Goal: Navigation & Orientation: Find specific page/section

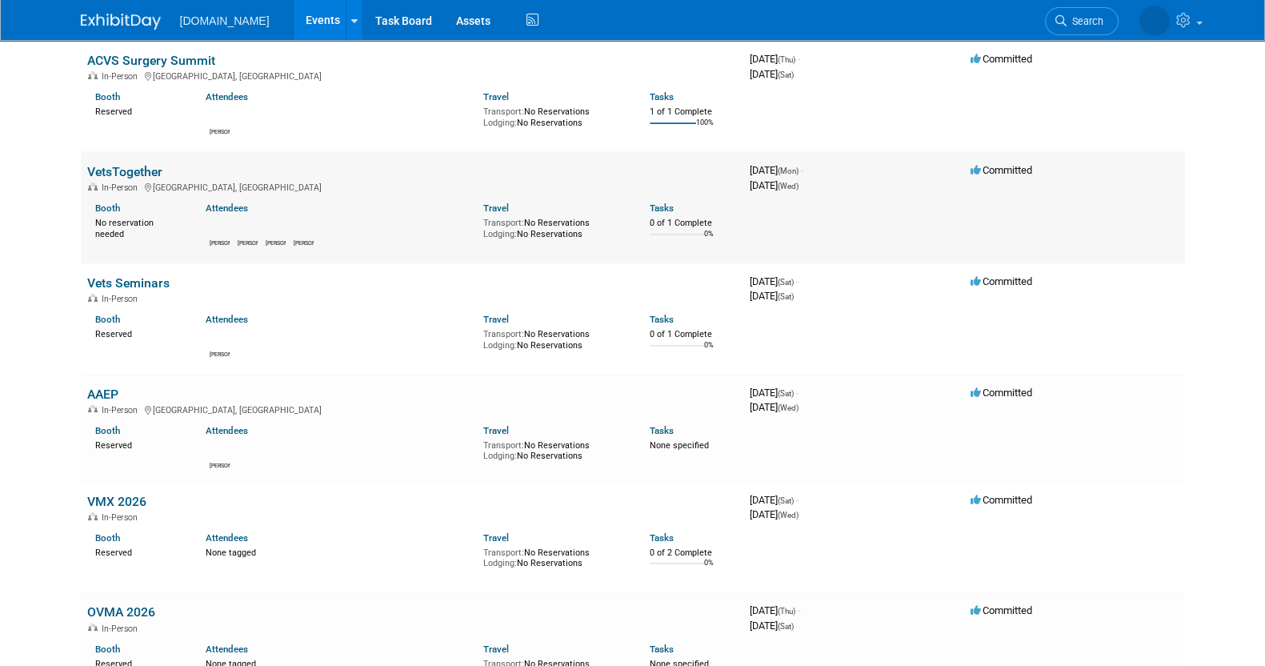
scroll to position [243, 0]
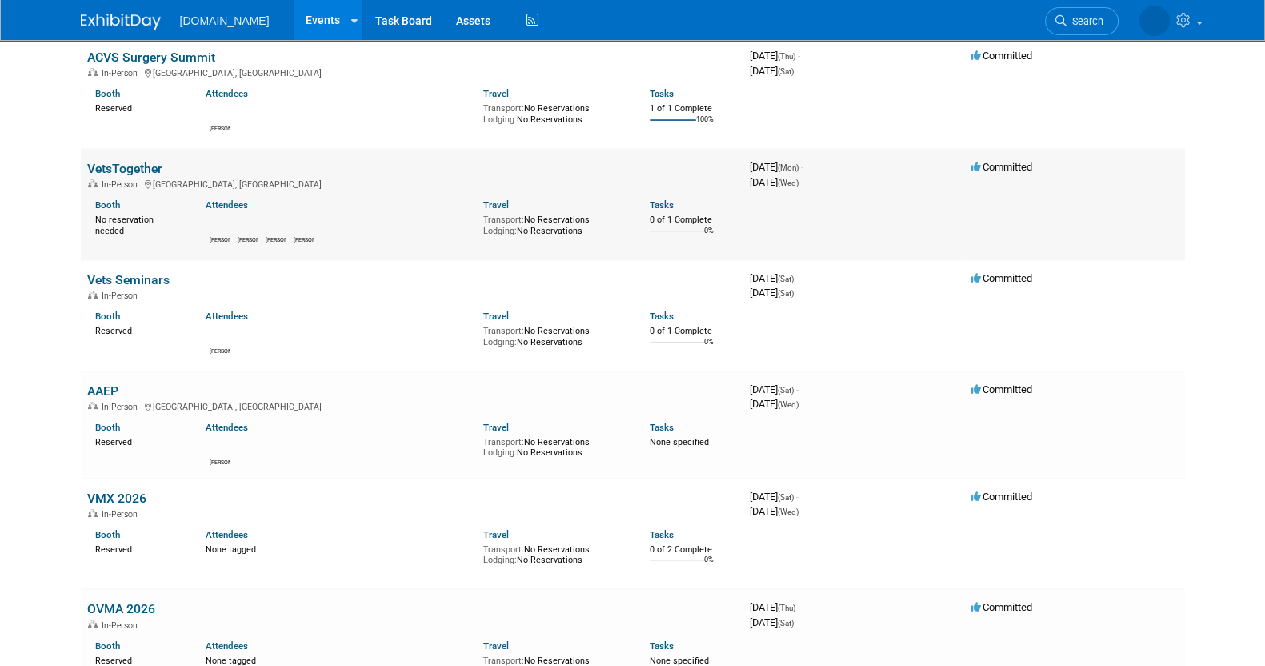
click at [132, 161] on link "VetsTogether" at bounding box center [124, 168] width 75 height 15
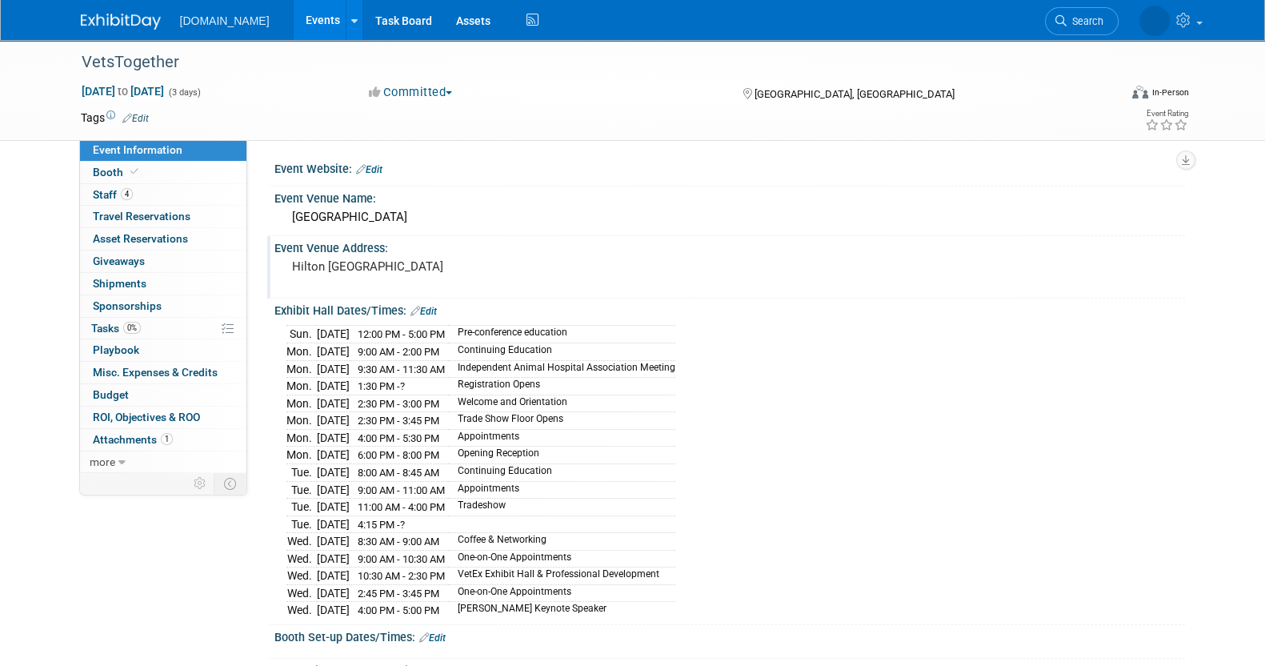
click at [477, 259] on pre "Hilton [GEOGRAPHIC_DATA]" at bounding box center [464, 266] width 344 height 14
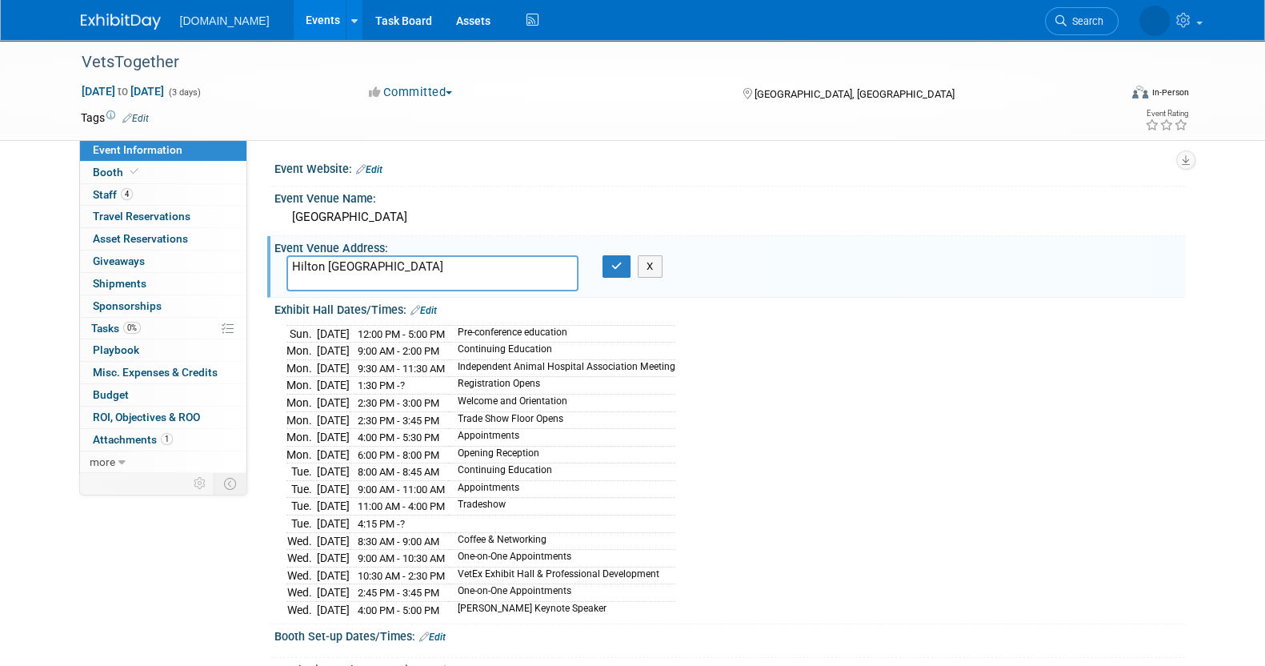
drag, startPoint x: 477, startPoint y: 259, endPoint x: 263, endPoint y: 262, distance: 213.7
click at [263, 262] on div "Event Website: Edit Event Venue Name: [GEOGRAPHIC_DATA] Event Venue Address: [G…" at bounding box center [716, 305] width 938 height 332
